Goal: Find specific page/section: Find specific page/section

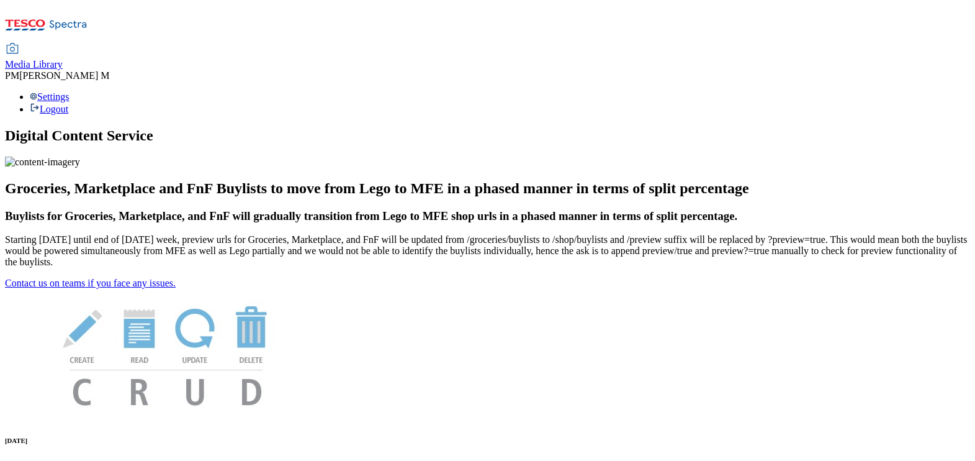
click at [63, 59] on span "Media Library" at bounding box center [34, 64] width 58 height 11
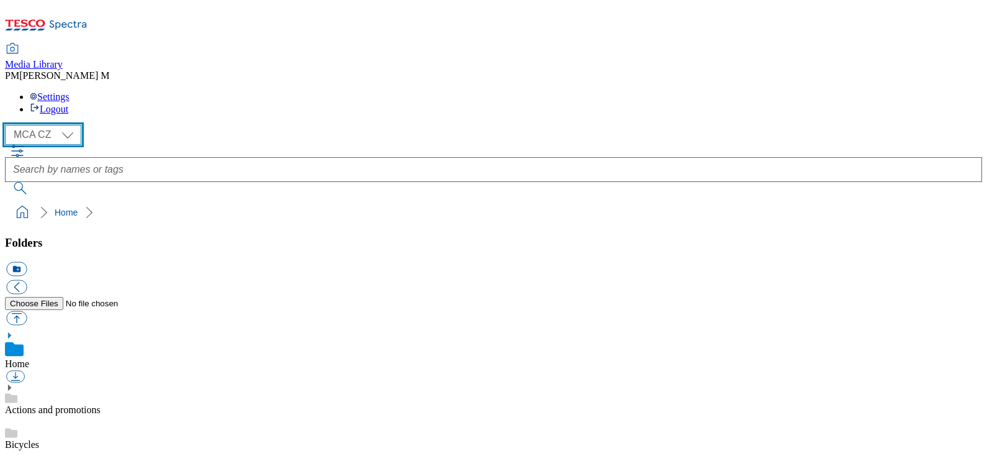
click at [71, 125] on select "MCA CZ MCA HU MCA SK" at bounding box center [43, 135] width 76 height 20
select select "flare-mca-sk"
click at [8, 125] on select "MCA CZ MCA HU MCA SK" at bounding box center [43, 135] width 76 height 20
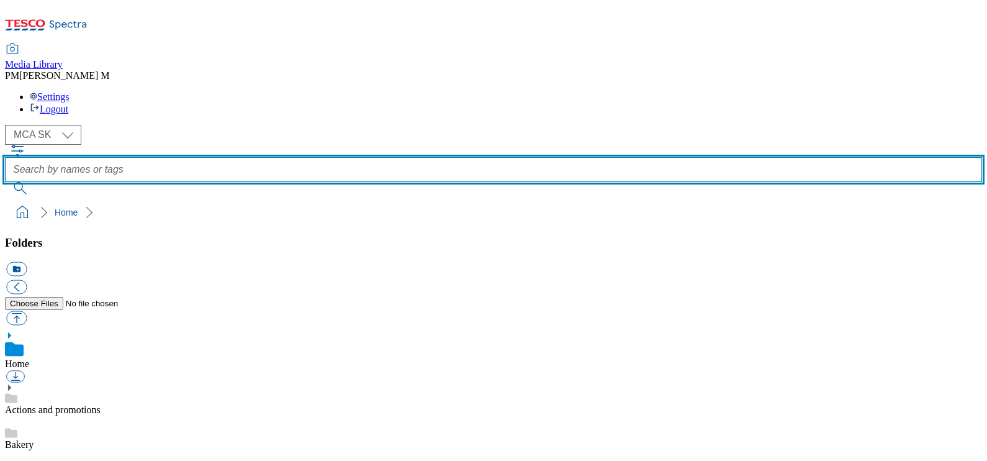
click at [447, 157] on input "text" at bounding box center [493, 169] width 977 height 25
type input "U57"
click at [5, 182] on button "submit" at bounding box center [21, 188] width 32 height 12
